Goal: Task Accomplishment & Management: Complete application form

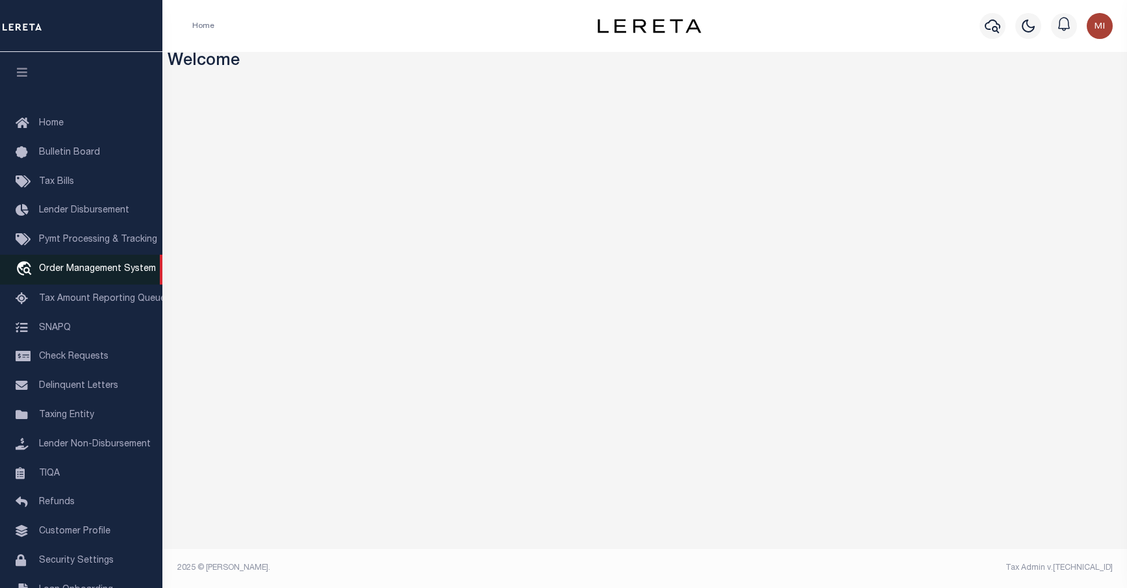
click at [58, 274] on span "Order Management System" at bounding box center [97, 268] width 117 height 9
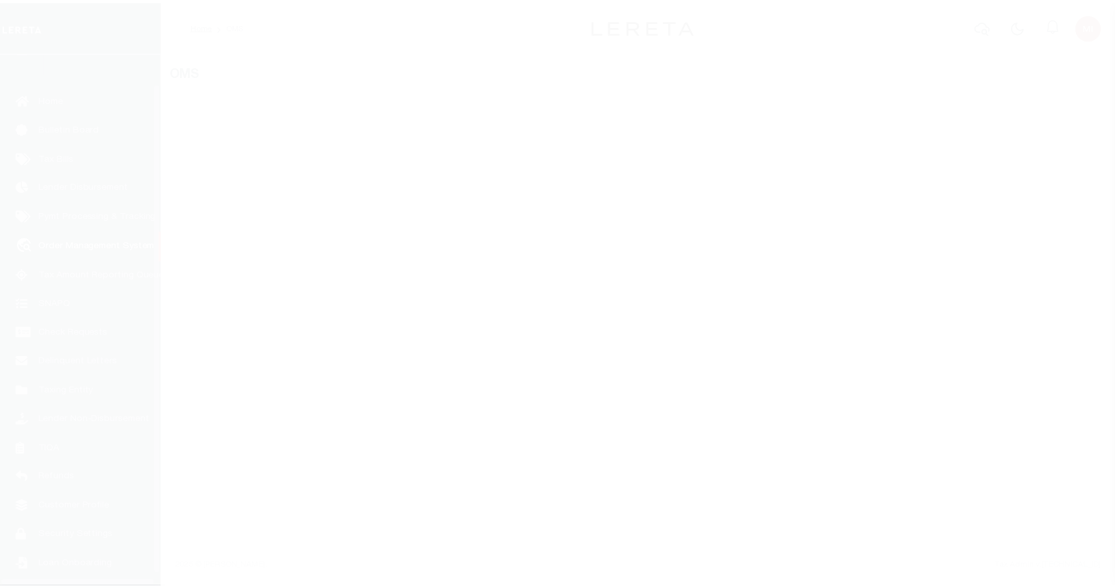
scroll to position [45, 0]
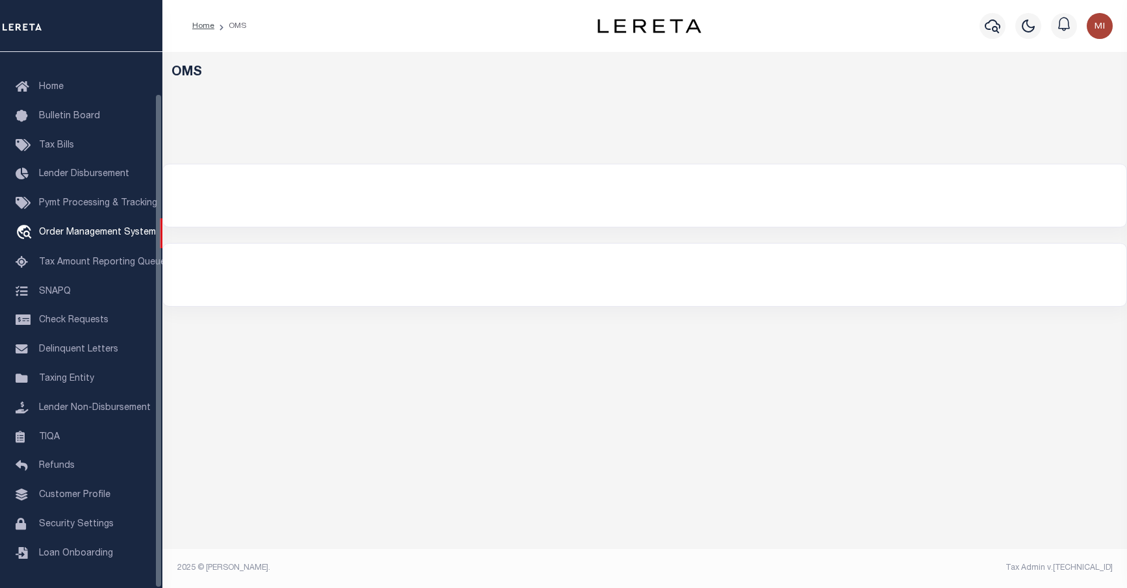
select select "200"
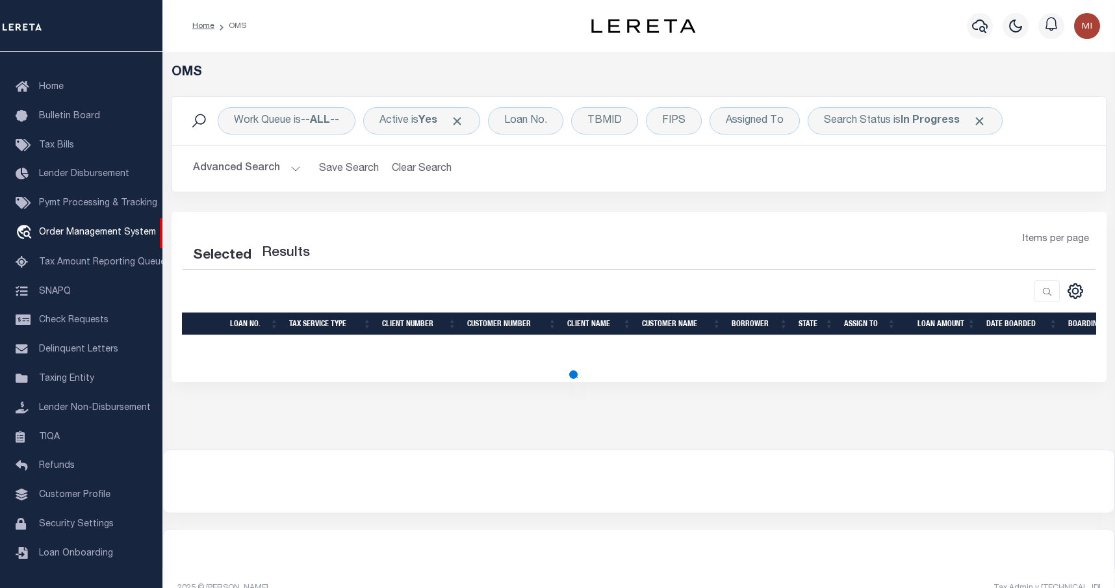
select select "200"
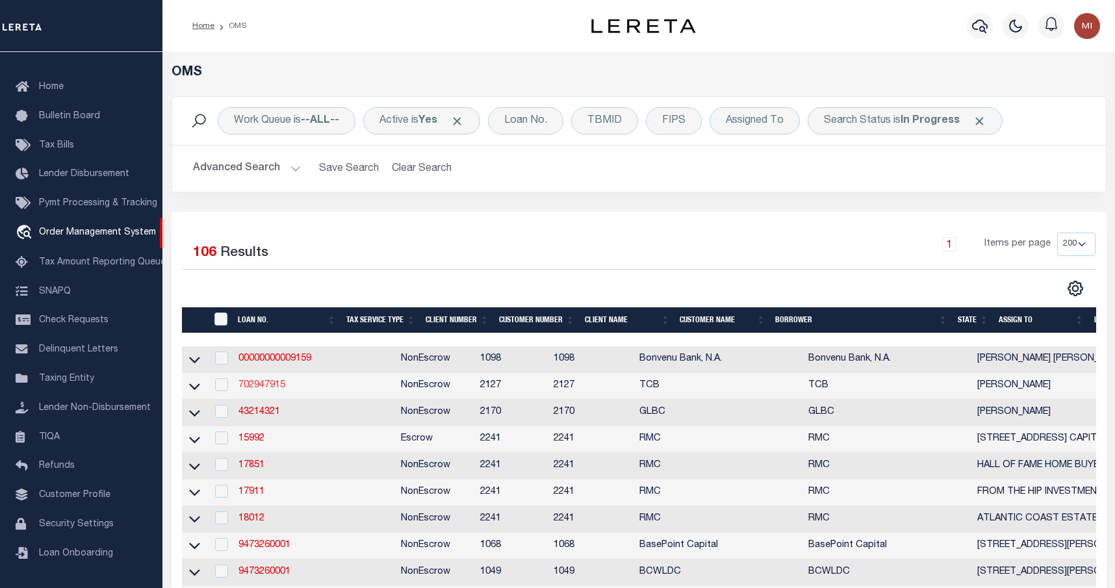
click at [273, 385] on link "702947915" at bounding box center [261, 385] width 47 height 9
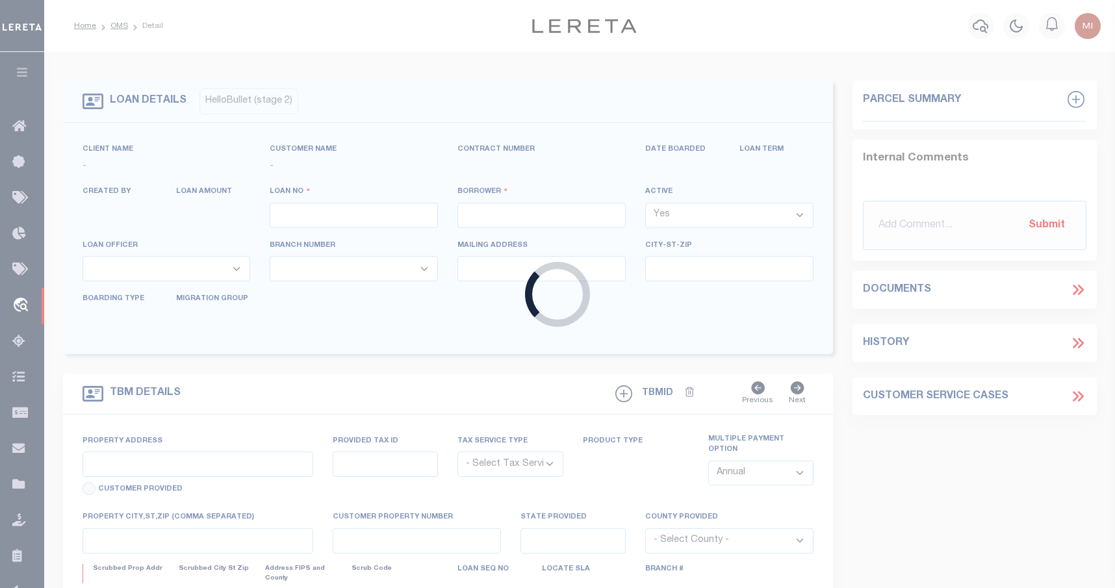
type input "702947915"
type input "[PERSON_NAME]"
select select
select select "NonEscrow"
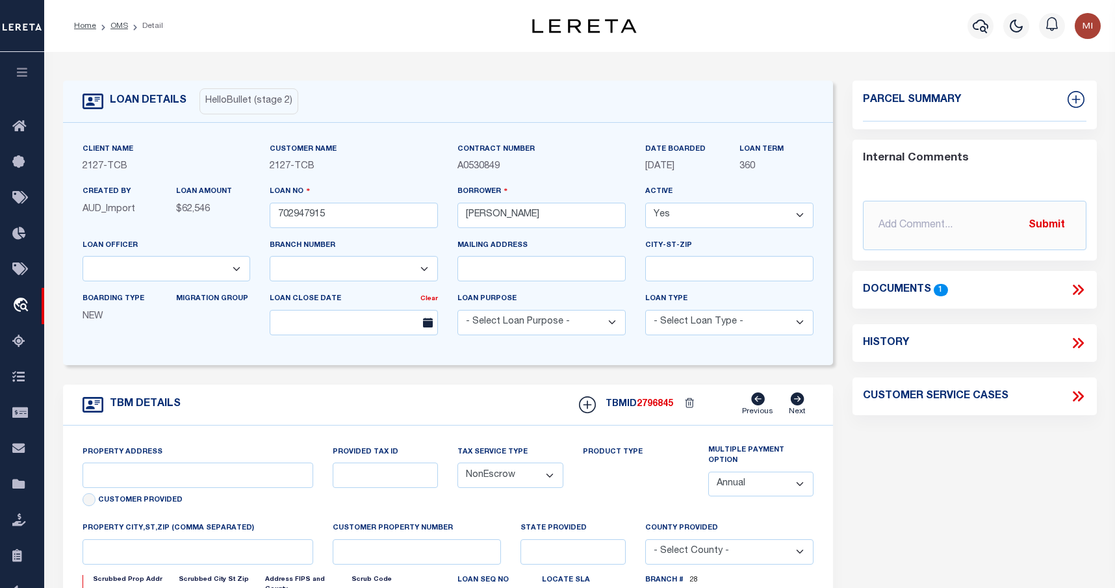
select select "50230"
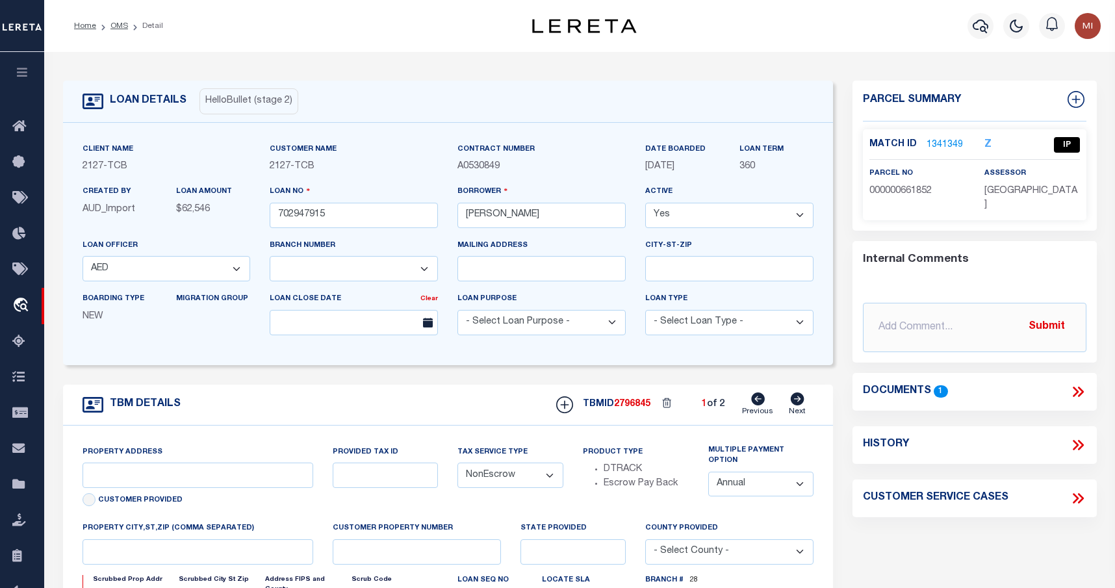
select select "3684"
type input "6232 CR 208"
select select
type input "[GEOGRAPHIC_DATA] TX 77534"
type input "[GEOGRAPHIC_DATA]"
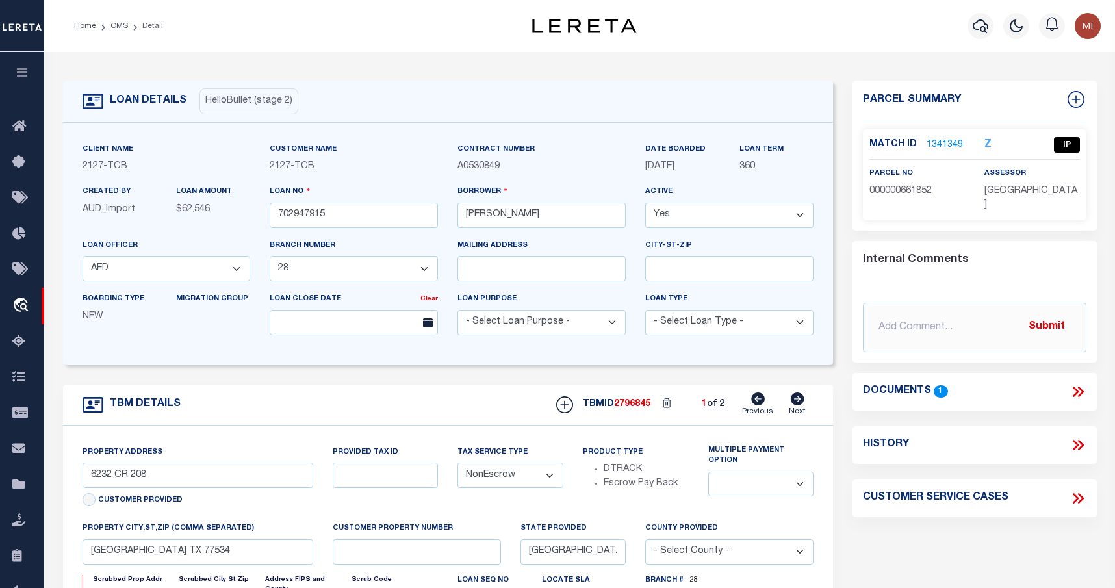
select select
click at [221, 56] on div "LOAN DETAILS Hello Bullet (stage 2) Client Name 2127 - TCB Customer Name" at bounding box center [579, 448] width 1071 height 793
click at [226, 71] on div "LOAN DETAILS Hello Bullet (stage 2) Client Name 2127 - TCB" at bounding box center [579, 435] width 1053 height 741
